Goal: Task Accomplishment & Management: Complete application form

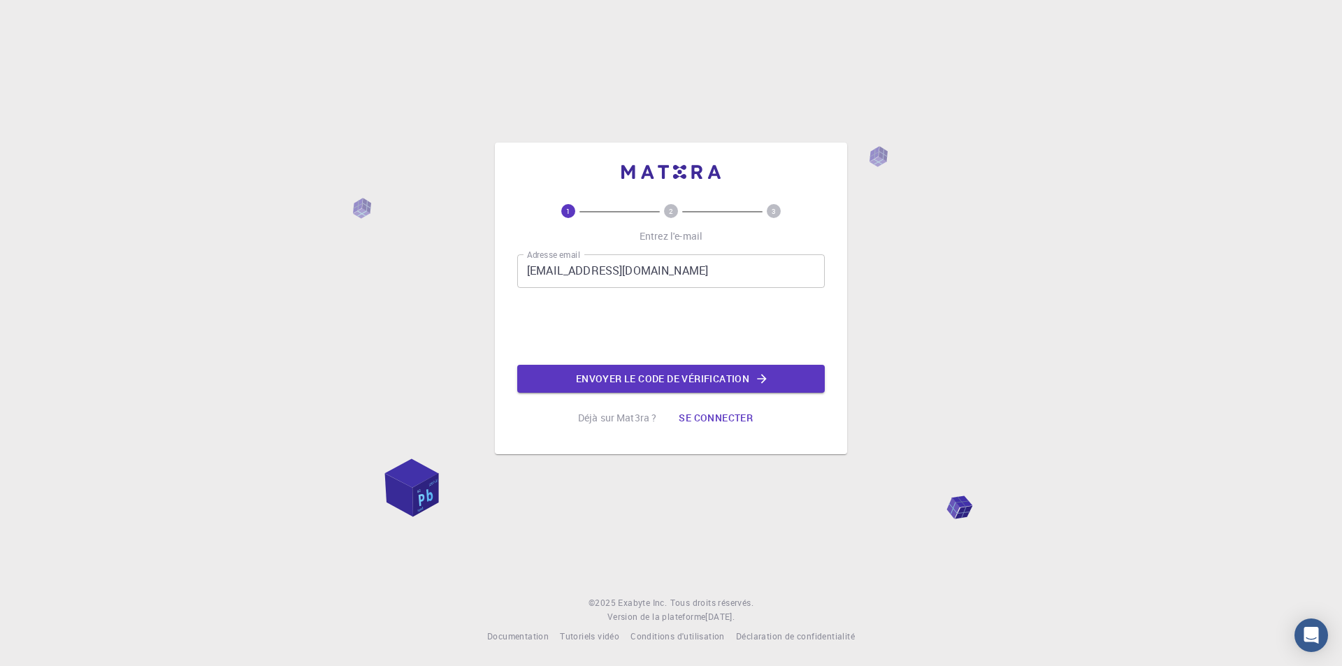
click at [823, 212] on div "3" at bounding box center [773, 211] width 103 height 14
click at [642, 382] on font "Envoyer le code de vérification" at bounding box center [662, 378] width 173 height 13
